Goal: Information Seeking & Learning: Learn about a topic

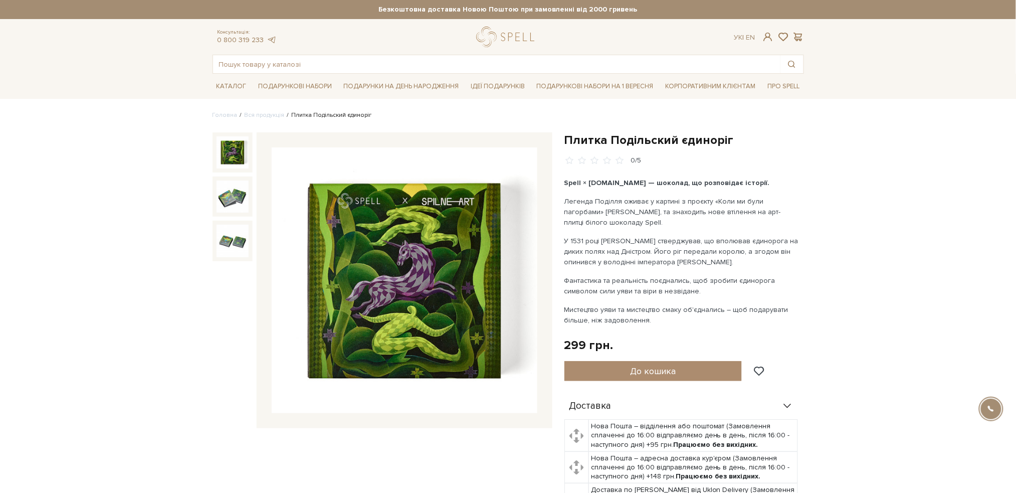
click at [625, 160] on div "0/5" at bounding box center [684, 161] width 240 height 10
drag, startPoint x: 729, startPoint y: 139, endPoint x: 561, endPoint y: 133, distance: 167.5
click at [561, 133] on div "Плитка Подільский єдиноріг 0/5 Spell × [DOMAIN_NAME] — шоколад, що розповідає і…" at bounding box center [684, 384] width 252 height 504
copy h1 "Плитка Подільский єдиноріг"
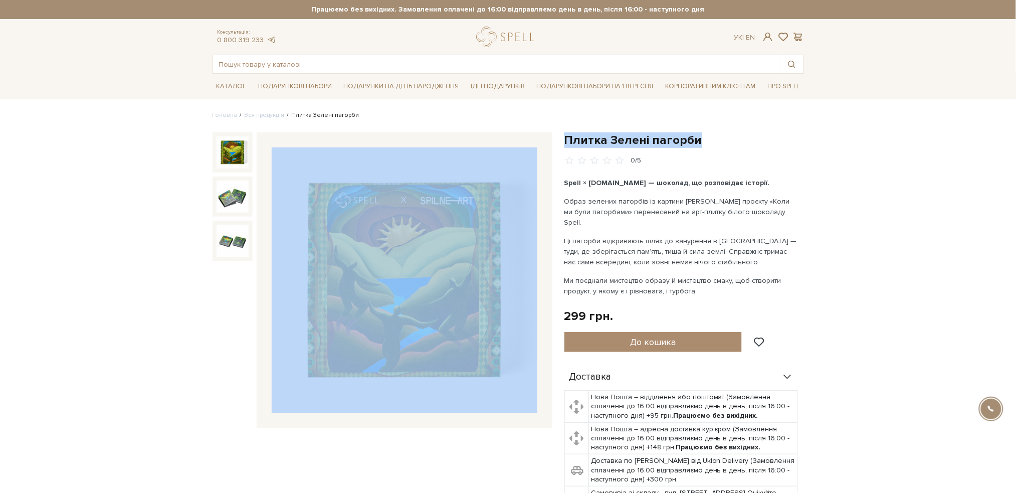
drag, startPoint x: 702, startPoint y: 143, endPoint x: 492, endPoint y: 157, distance: 210.9
click at [492, 157] on div "Плитка Зелені пагорби 0/5 Плитка Зелені пагорби 0/5" at bounding box center [507, 377] width 603 height 491
copy div "Плитка Зелені пагорби"
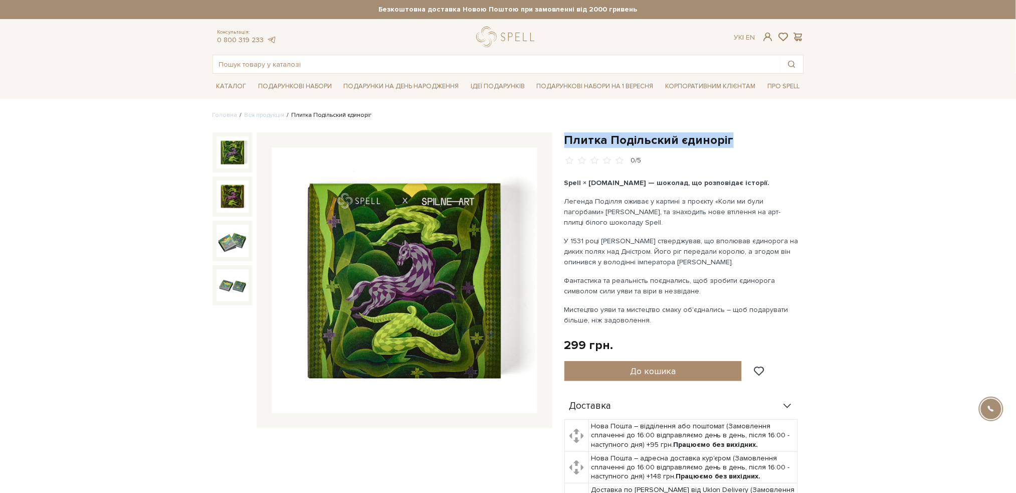
drag, startPoint x: 734, startPoint y: 141, endPoint x: 565, endPoint y: 130, distance: 168.7
copy h1 "Плитка Подільский єдиноріг"
